Goal: Task Accomplishment & Management: Complete application form

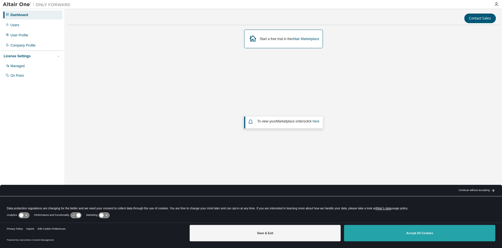
click at [422, 229] on button "Accept All Cookies" at bounding box center [419, 233] width 151 height 16
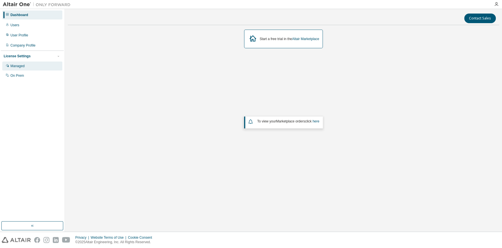
click at [23, 68] on div "Managed" at bounding box center [17, 66] width 14 height 5
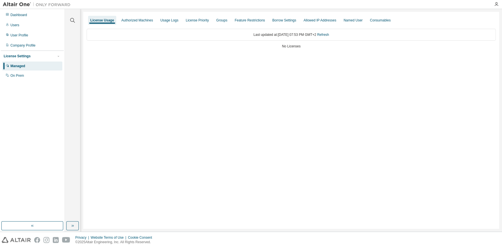
click at [135, 15] on div "License Usage Authorized Machines Usage Logs License Priority Groups Feature Re…" at bounding box center [291, 20] width 409 height 10
click at [135, 16] on div "Authorized Machines" at bounding box center [137, 20] width 36 height 9
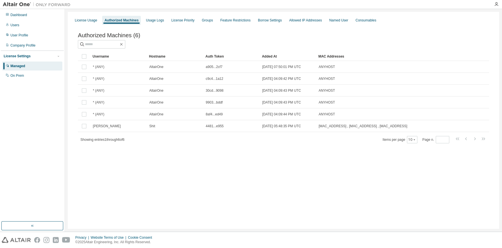
click at [92, 27] on div "Authorized Machines (6) Clear Load Save Save As Field Operator Value Select fil…" at bounding box center [283, 91] width 424 height 133
click at [92, 24] on div "License Usage" at bounding box center [85, 20] width 27 height 9
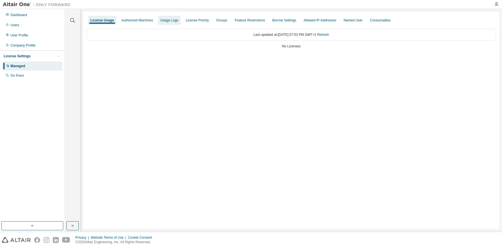
click at [179, 20] on div "Usage Logs" at bounding box center [169, 20] width 23 height 9
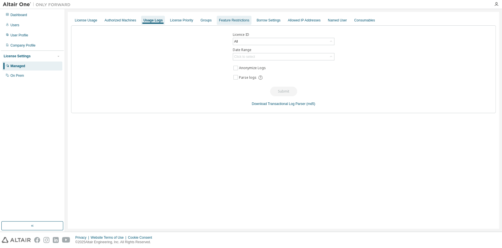
click at [217, 19] on div "Feature Restrictions" at bounding box center [234, 20] width 35 height 9
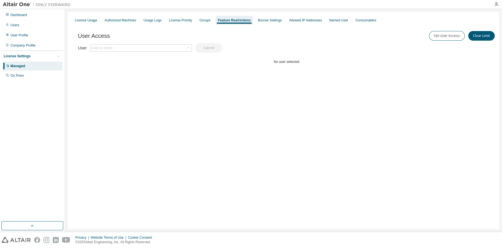
click at [249, 21] on div "Feature Restrictions" at bounding box center [233, 20] width 37 height 9
click at [255, 18] on div "Borrow Settings" at bounding box center [269, 20] width 28 height 9
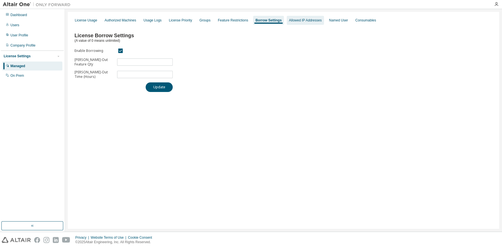
click at [291, 17] on div "Allowed IP Addresses" at bounding box center [304, 20] width 37 height 9
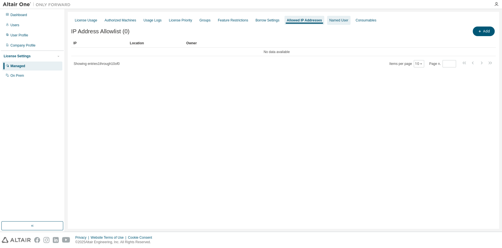
click at [331, 18] on div "Named User" at bounding box center [338, 20] width 19 height 5
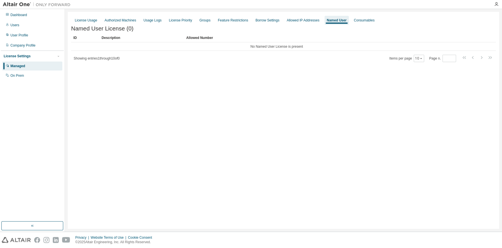
drag, startPoint x: 353, startPoint y: 20, endPoint x: 336, endPoint y: 24, distance: 17.2
click at [354, 20] on div "Consumables" at bounding box center [364, 20] width 21 height 5
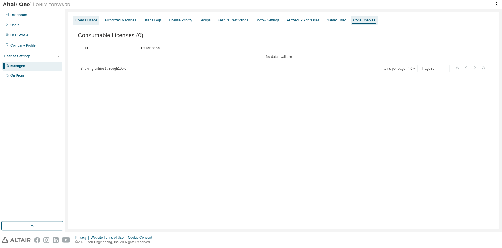
click at [91, 23] on div "License Usage" at bounding box center [85, 20] width 27 height 9
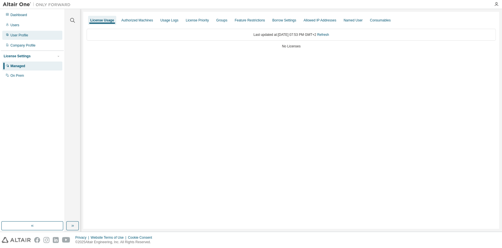
click at [32, 36] on div "User Profile" at bounding box center [32, 35] width 60 height 9
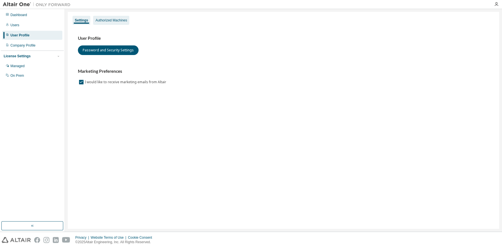
click at [102, 18] on div "Authorized Machines" at bounding box center [111, 20] width 32 height 5
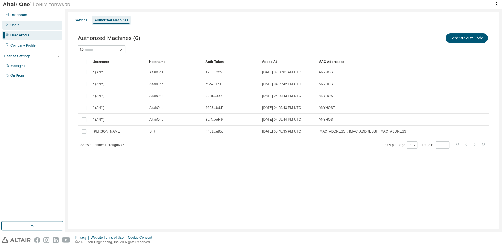
click at [23, 27] on div "Users" at bounding box center [32, 25] width 60 height 9
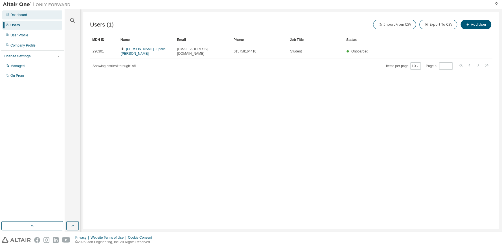
click at [26, 18] on div "Dashboard" at bounding box center [32, 14] width 60 height 9
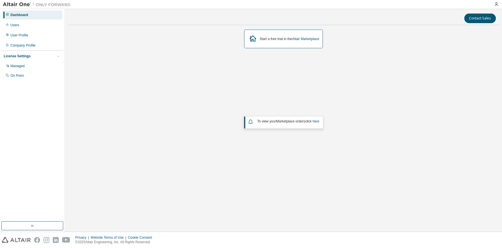
click at [298, 124] on div "To view your Marketplace orders click here" at bounding box center [284, 121] width 72 height 7
click at [316, 120] on link "here" at bounding box center [315, 121] width 7 height 4
click at [25, 65] on div "Managed" at bounding box center [17, 66] width 14 height 5
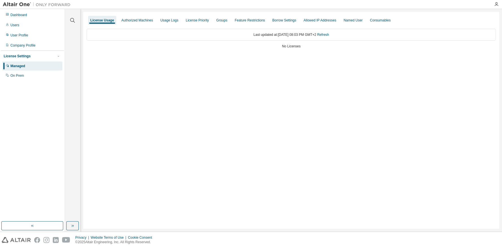
click at [181, 22] on div "License Usage Authorized Machines Usage Logs License Priority Groups Feature Re…" at bounding box center [291, 20] width 409 height 10
click at [197, 19] on div "License Priority" at bounding box center [196, 20] width 23 height 5
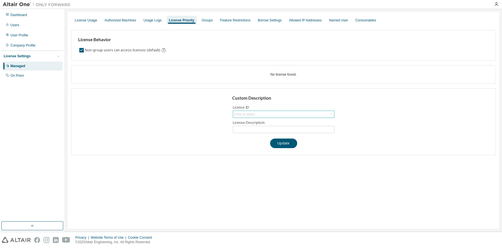
click at [257, 116] on div "Click to select" at bounding box center [283, 114] width 101 height 7
click at [256, 122] on input "text" at bounding box center [283, 122] width 86 height 6
click at [19, 36] on div "User Profile" at bounding box center [19, 35] width 18 height 5
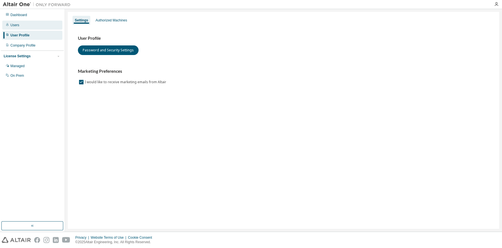
click at [24, 24] on div "Users" at bounding box center [32, 25] width 60 height 9
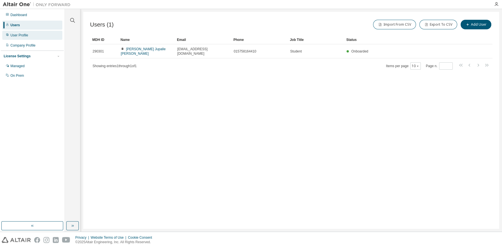
click at [26, 32] on div "User Profile" at bounding box center [32, 35] width 60 height 9
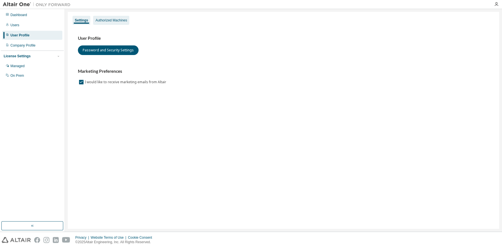
click at [101, 20] on div "Authorized Machines" at bounding box center [111, 20] width 32 height 5
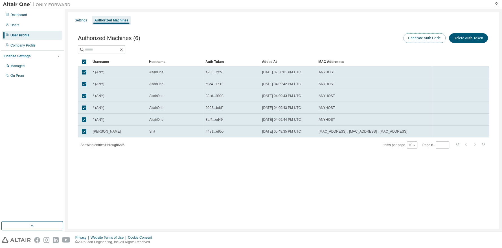
click at [427, 36] on button "Generate Auth Code" at bounding box center [424, 38] width 42 height 10
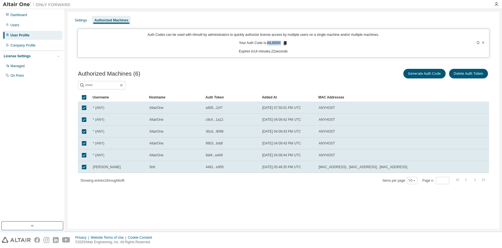
drag, startPoint x: 279, startPoint y: 43, endPoint x: 268, endPoint y: 45, distance: 11.1
click at [268, 45] on p "Your Auth Code is: AIL9I09X" at bounding box center [263, 43] width 48 height 5
copy p "AIL9I09X"
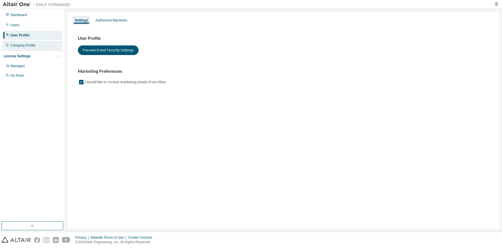
click at [41, 46] on div "Company Profile" at bounding box center [32, 45] width 60 height 9
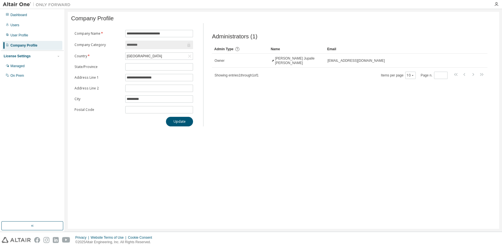
click at [162, 47] on input "********" at bounding box center [156, 45] width 59 height 6
click at [42, 37] on div "User Profile" at bounding box center [32, 35] width 60 height 9
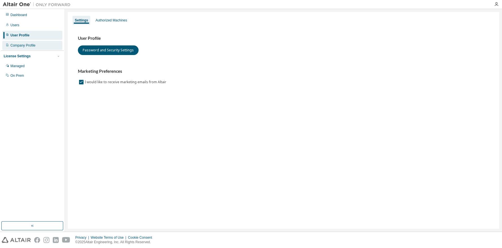
click at [41, 44] on div "Company Profile" at bounding box center [32, 45] width 60 height 9
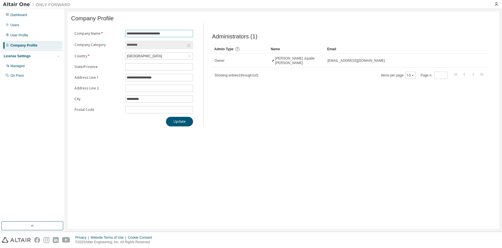
click at [168, 35] on input "**********" at bounding box center [159, 33] width 65 height 5
click at [162, 46] on input "********" at bounding box center [156, 45] width 59 height 6
click at [40, 224] on button "button" at bounding box center [32, 225] width 62 height 9
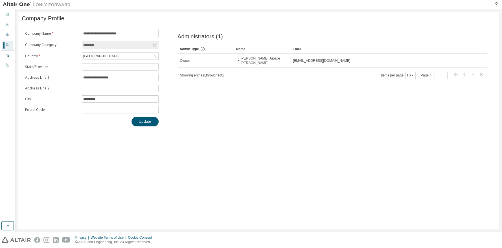
click at [13, 6] on img at bounding box center [38, 5] width 70 height 6
click at [493, 3] on div at bounding box center [495, 4] width 11 height 5
click at [495, 5] on icon "button" at bounding box center [496, 4] width 5 height 5
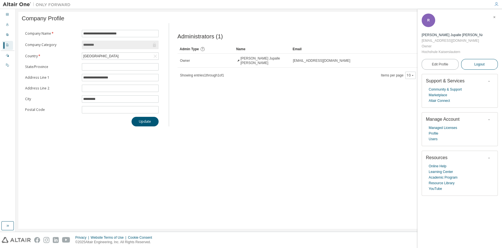
click at [474, 61] on span "Logout" at bounding box center [479, 64] width 10 height 6
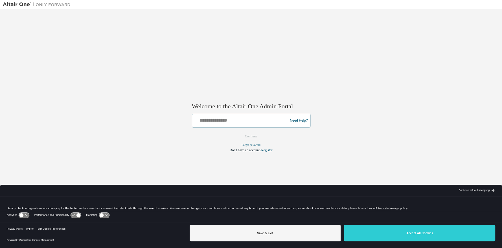
click at [252, 121] on input "text" at bounding box center [240, 119] width 93 height 8
type input "**********"
click at [239, 132] on button "Continue" at bounding box center [251, 136] width 24 height 8
drag, startPoint x: 256, startPoint y: 121, endPoint x: 177, endPoint y: 121, distance: 79.2
click at [177, 121] on div "**********" at bounding box center [251, 120] width 496 height 217
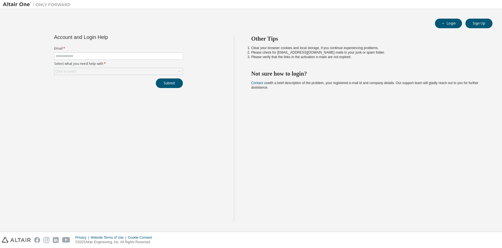
click at [90, 58] on span at bounding box center [118, 55] width 129 height 7
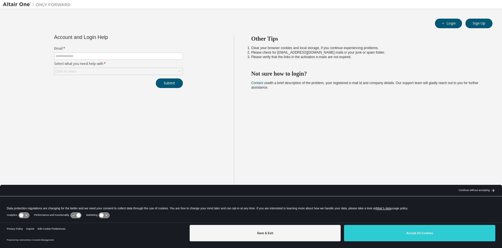
click at [94, 51] on form "Email * Select what you need help with * Click to select" at bounding box center [118, 60] width 129 height 29
click at [94, 55] on input "text" at bounding box center [119, 56] width 126 height 5
paste input "**********"
type input "**********"
click at [160, 70] on div "Click to select" at bounding box center [118, 71] width 128 height 7
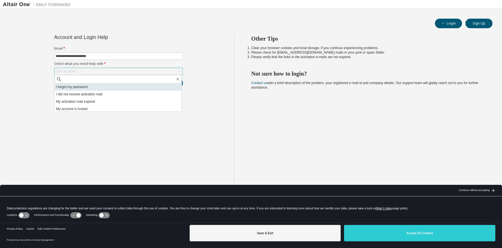
click at [140, 86] on li "I forgot my password" at bounding box center [118, 86] width 127 height 7
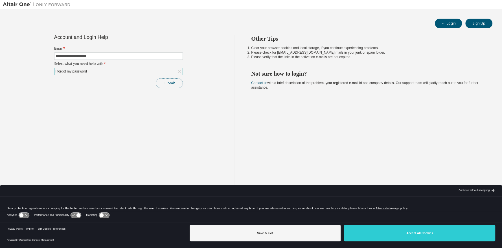
click at [169, 83] on button "Submit" at bounding box center [169, 83] width 27 height 10
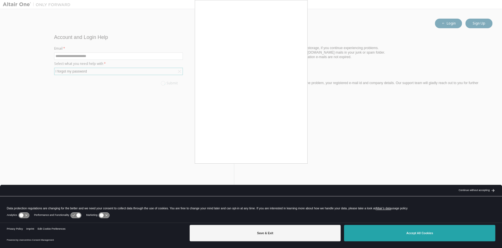
click at [398, 230] on button "Accept All Cookies" at bounding box center [419, 233] width 151 height 16
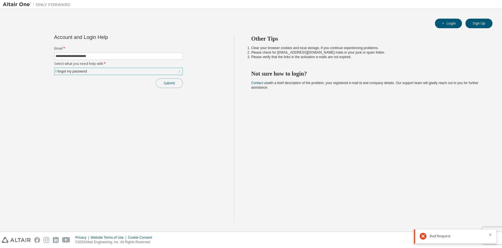
click at [174, 83] on button "Submit" at bounding box center [169, 83] width 27 height 10
click at [165, 81] on button "Submit" at bounding box center [169, 83] width 27 height 10
click at [488, 196] on icon "button" at bounding box center [489, 197] width 3 height 3
click at [490, 216] on icon "button" at bounding box center [489, 215] width 3 height 3
click at [489, 235] on icon "button" at bounding box center [489, 234] width 3 height 3
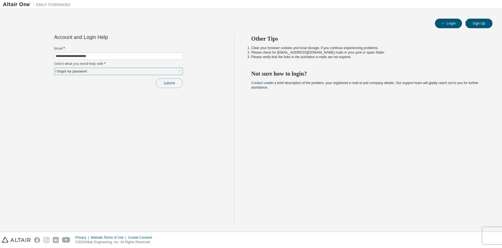
click at [173, 82] on button "Submit" at bounding box center [169, 83] width 27 height 10
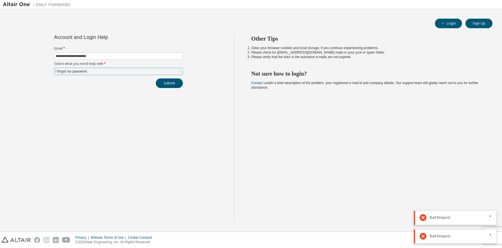
click at [176, 71] on icon at bounding box center [179, 72] width 6 height 6
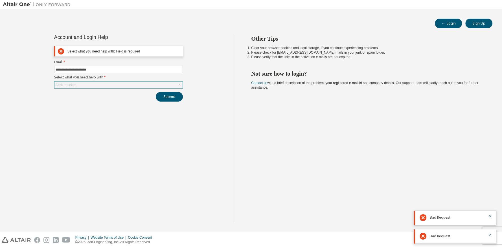
click at [113, 83] on div "Click to select" at bounding box center [118, 84] width 128 height 7
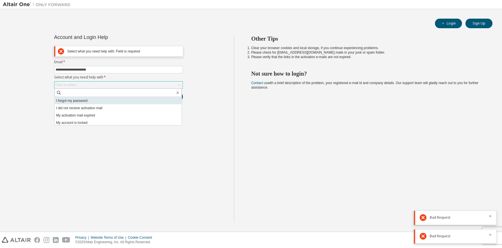
click at [107, 98] on li "I forgot my password" at bounding box center [118, 100] width 127 height 7
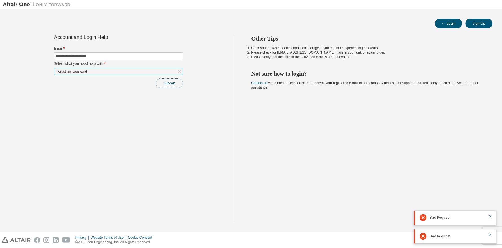
click at [169, 79] on button "Submit" at bounding box center [169, 83] width 27 height 10
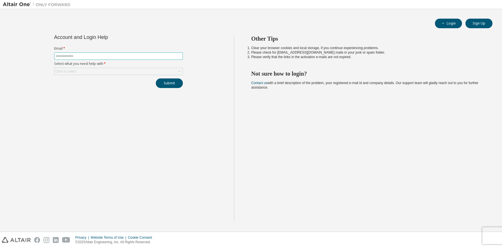
click at [65, 56] on input "text" at bounding box center [119, 56] width 126 height 5
paste input "**********"
click at [76, 70] on div "Click to select" at bounding box center [66, 71] width 23 height 6
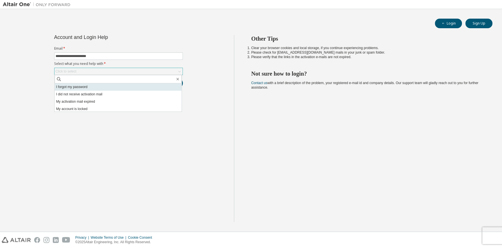
click at [77, 86] on li "I forgot my password" at bounding box center [118, 86] width 127 height 7
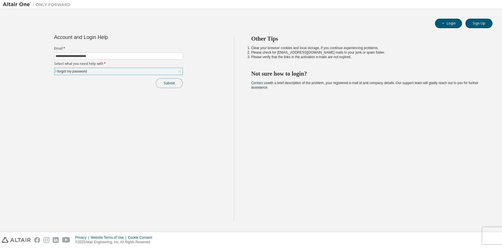
click at [162, 79] on button "Submit" at bounding box center [169, 83] width 27 height 10
click at [134, 56] on input "**********" at bounding box center [119, 56] width 126 height 5
drag, startPoint x: 134, startPoint y: 56, endPoint x: 0, endPoint y: 52, distance: 133.7
click at [0, 52] on div "**********" at bounding box center [251, 120] width 502 height 222
type input "**********"
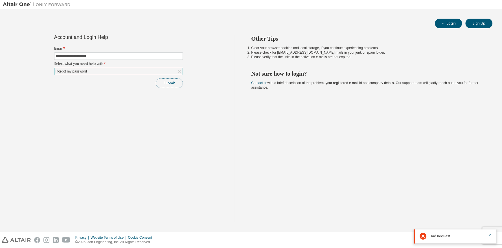
click at [176, 80] on button "Submit" at bounding box center [169, 83] width 27 height 10
click at [457, 23] on button "Login" at bounding box center [447, 24] width 27 height 10
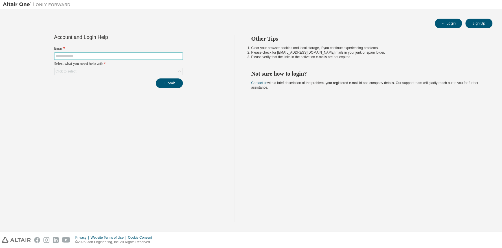
click at [121, 58] on input "text" at bounding box center [119, 56] width 126 height 5
type input "**********"
click at [127, 69] on div "Click to select" at bounding box center [118, 71] width 128 height 7
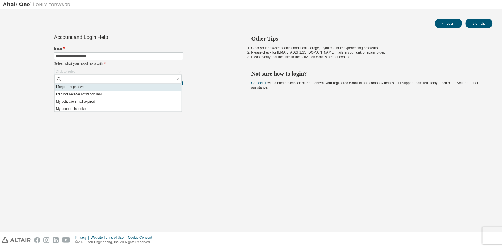
click at [124, 85] on li "I forgot my password" at bounding box center [118, 86] width 127 height 7
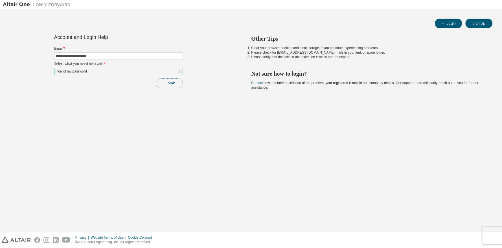
click at [162, 84] on button "Submit" at bounding box center [169, 83] width 27 height 10
click at [493, 234] on div "Bad Request" at bounding box center [455, 236] width 82 height 14
click at [490, 235] on icon "button" at bounding box center [489, 234] width 3 height 3
